Goal: Information Seeking & Learning: Learn about a topic

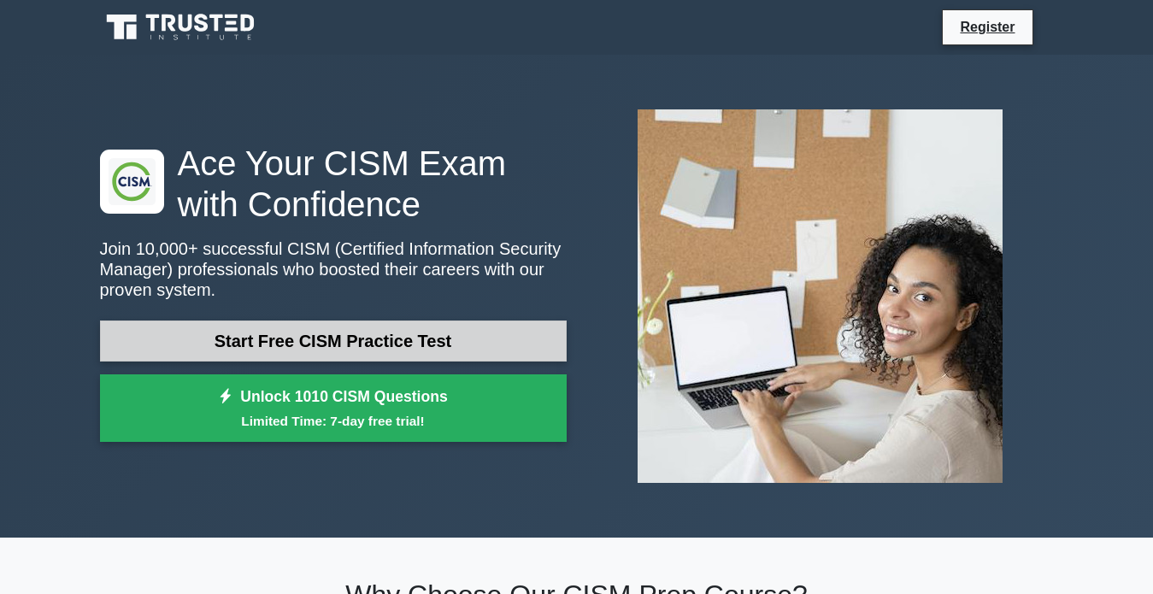
click at [264, 333] on link "Start Free CISM Practice Test" at bounding box center [333, 341] width 467 height 41
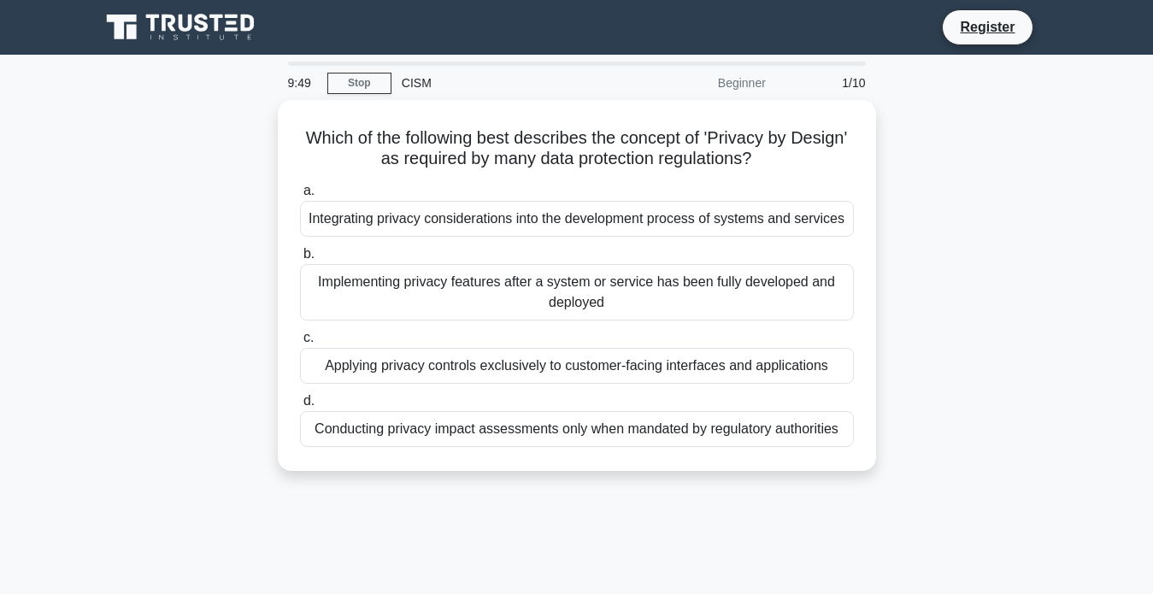
click at [230, 232] on div "Which of the following best describes the concept of 'Privacy by Design' as req…" at bounding box center [577, 296] width 975 height 392
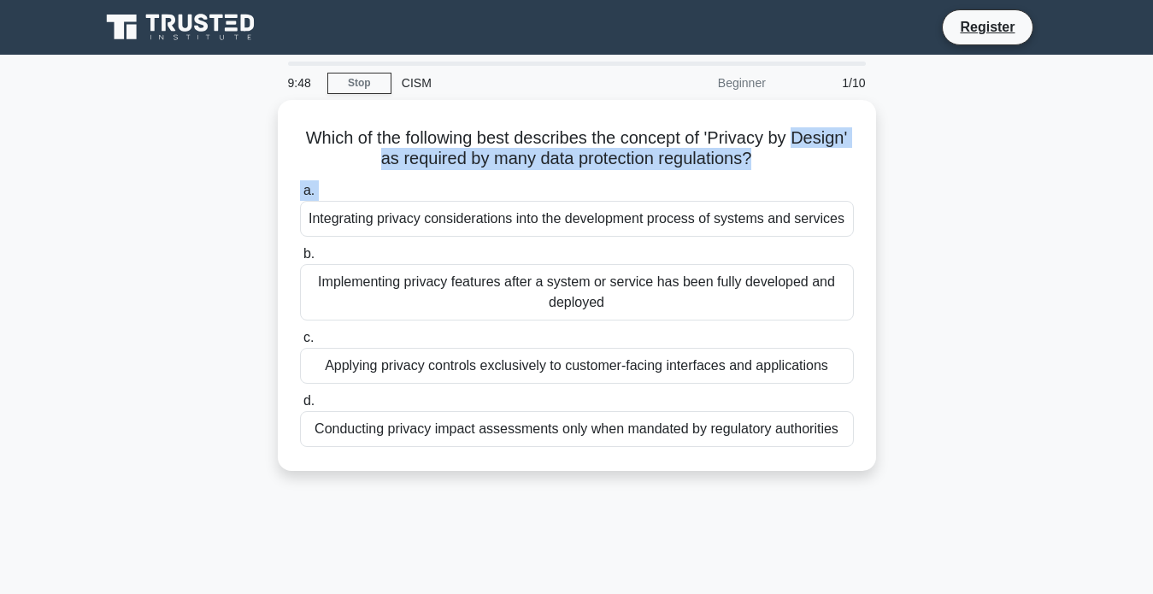
drag, startPoint x: 230, startPoint y: 232, endPoint x: 109, endPoint y: 149, distance: 146.3
click at [109, 149] on div "Which of the following best describes the concept of 'Privacy by Design' as req…" at bounding box center [577, 296] width 975 height 392
